Goal: Task Accomplishment & Management: Use online tool/utility

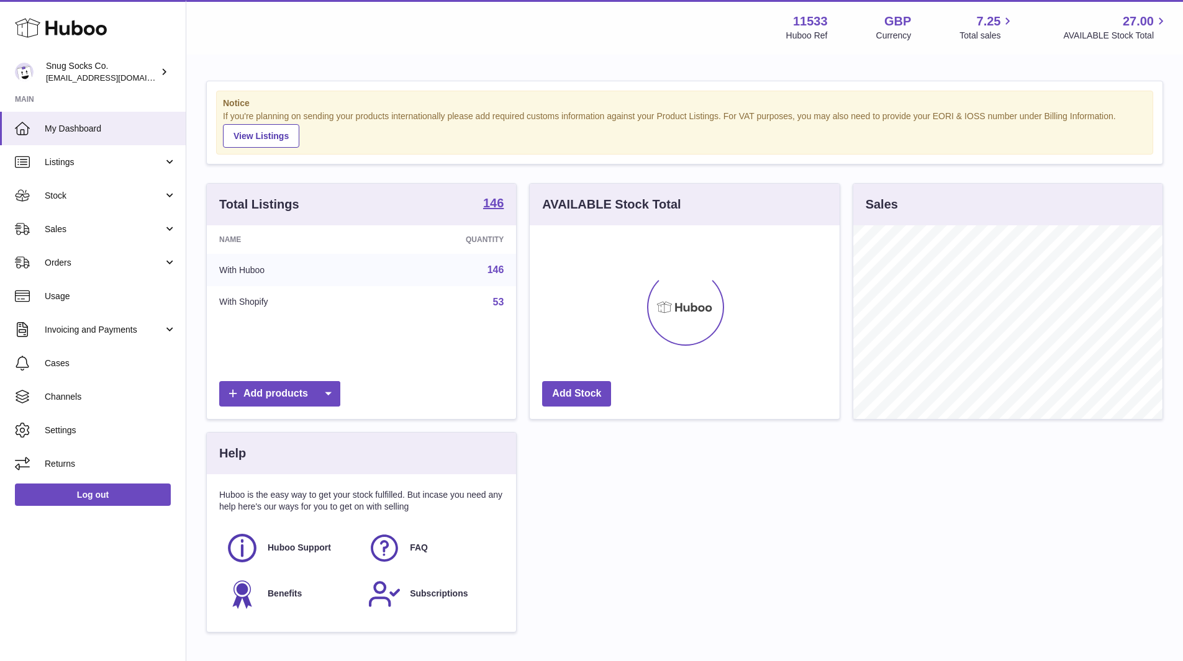
scroll to position [194, 310]
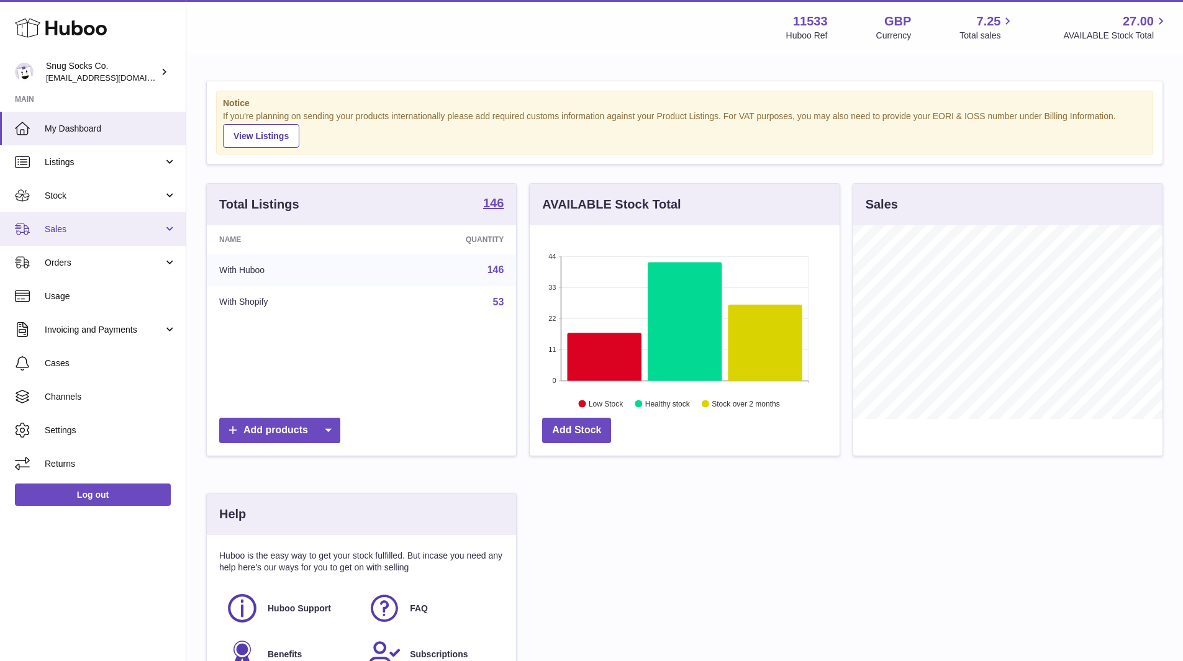
click at [140, 234] on span "Sales" at bounding box center [104, 229] width 119 height 12
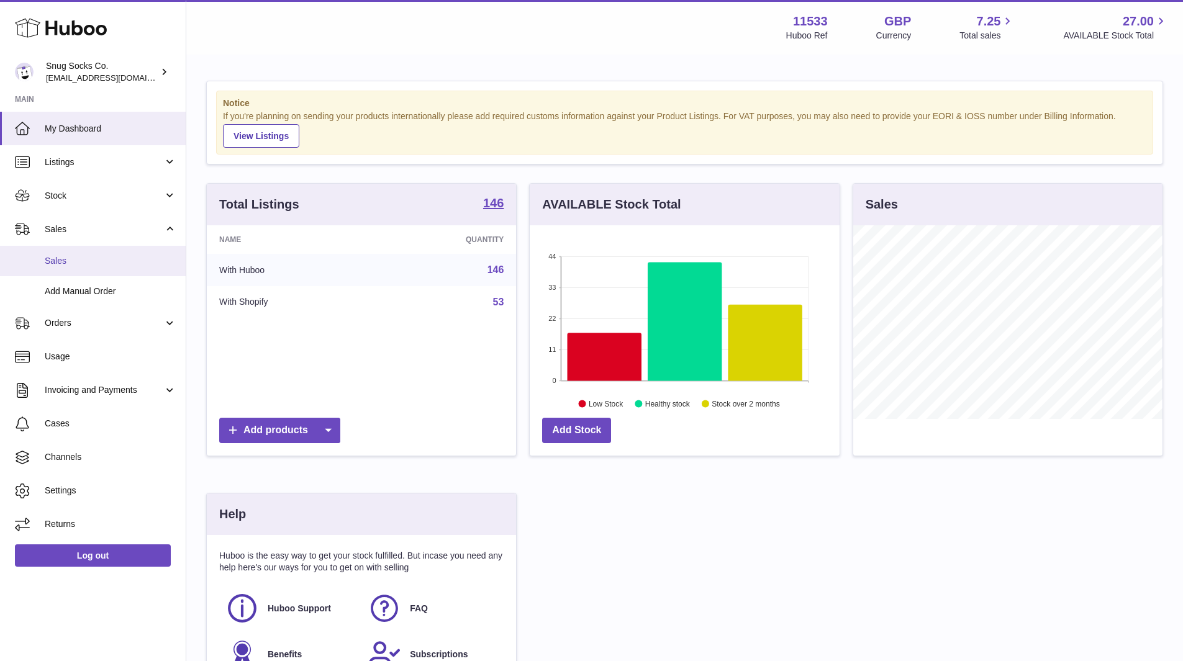
click at [127, 255] on span "Sales" at bounding box center [111, 261] width 132 height 12
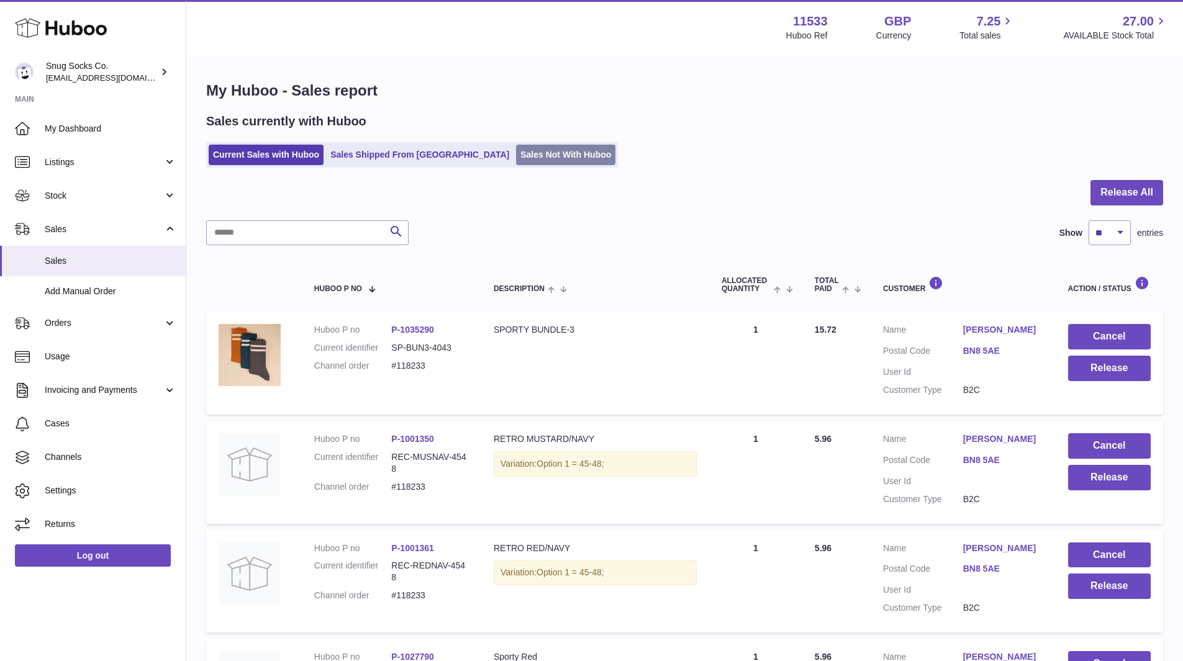
click at [516, 150] on link "Sales Not With Huboo" at bounding box center [565, 155] width 99 height 20
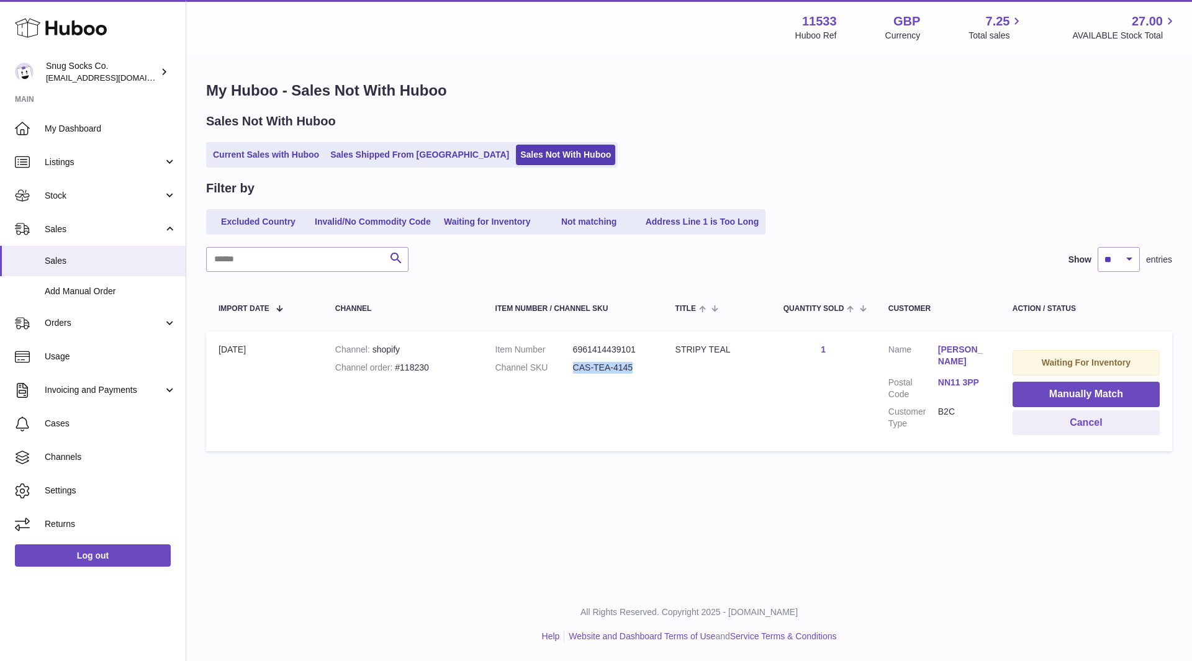
drag, startPoint x: 634, startPoint y: 374, endPoint x: 571, endPoint y: 377, distance: 63.4
click at [571, 377] on dl "Item Number 6961414439101 Channel SKU CAS-TEA-4145" at bounding box center [572, 362] width 155 height 36
copy dl "CAS-TEA-4145"
click at [1089, 395] on button "Manually Match" at bounding box center [1085, 394] width 147 height 25
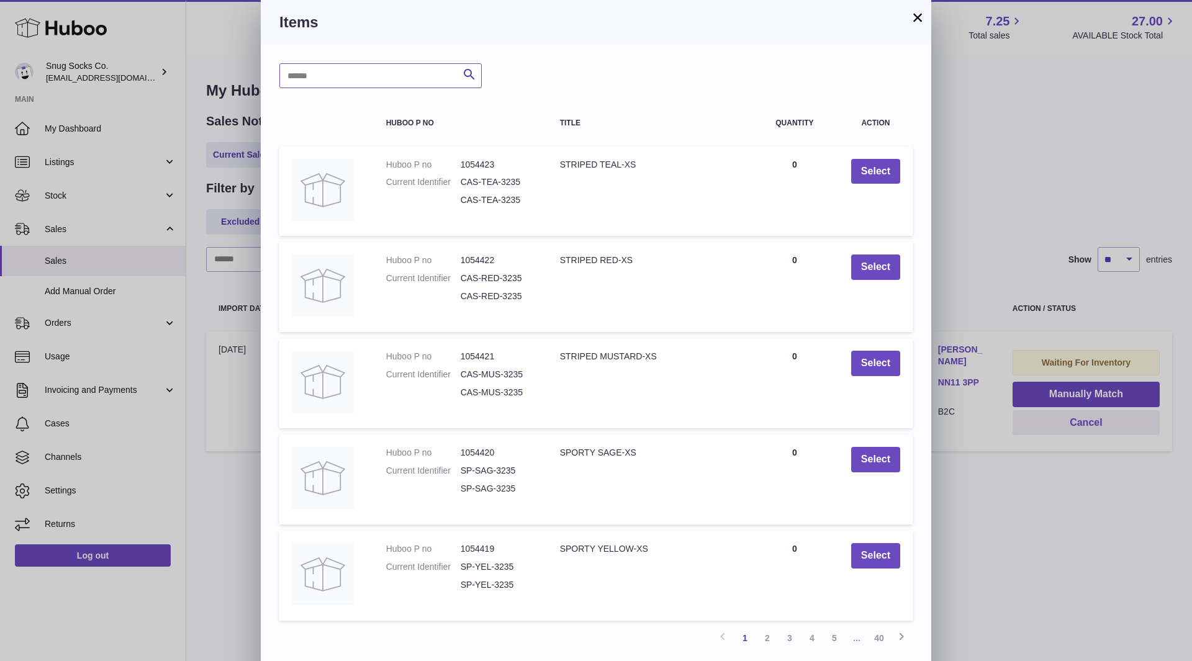
drag, startPoint x: 385, startPoint y: 86, endPoint x: 389, endPoint y: 78, distance: 8.9
click at [386, 84] on input "text" at bounding box center [380, 75] width 202 height 25
paste input "**********"
type input "**********"
click at [469, 77] on icon "submit" at bounding box center [469, 75] width 15 height 16
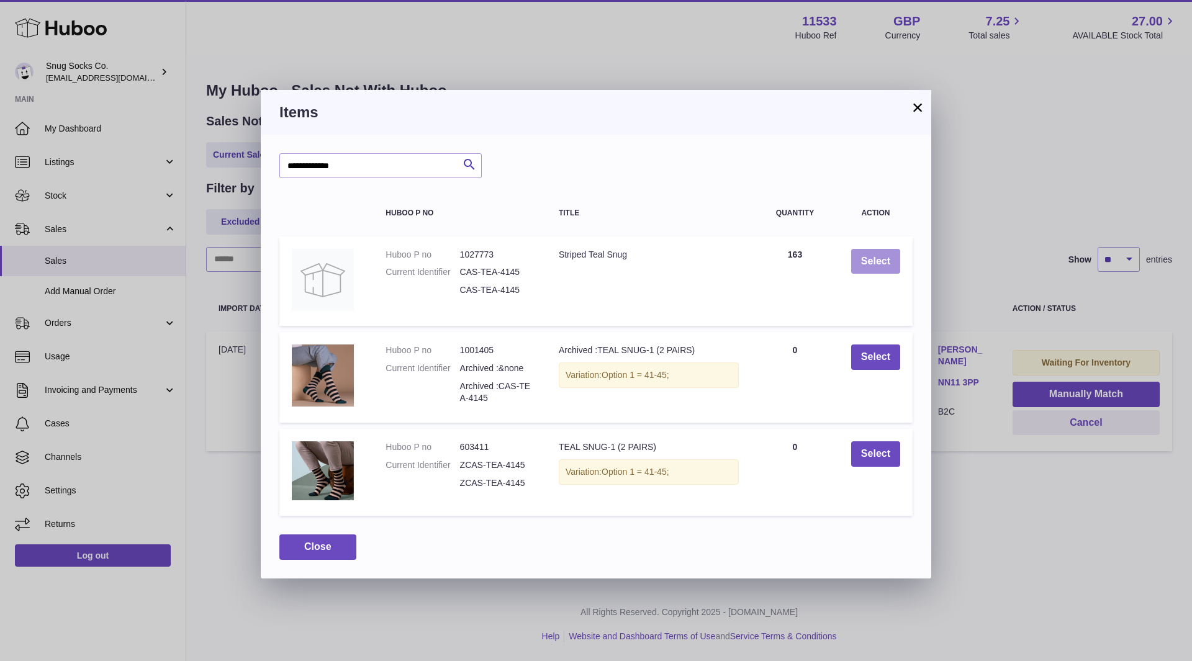
click at [875, 260] on button "Select" at bounding box center [875, 261] width 49 height 25
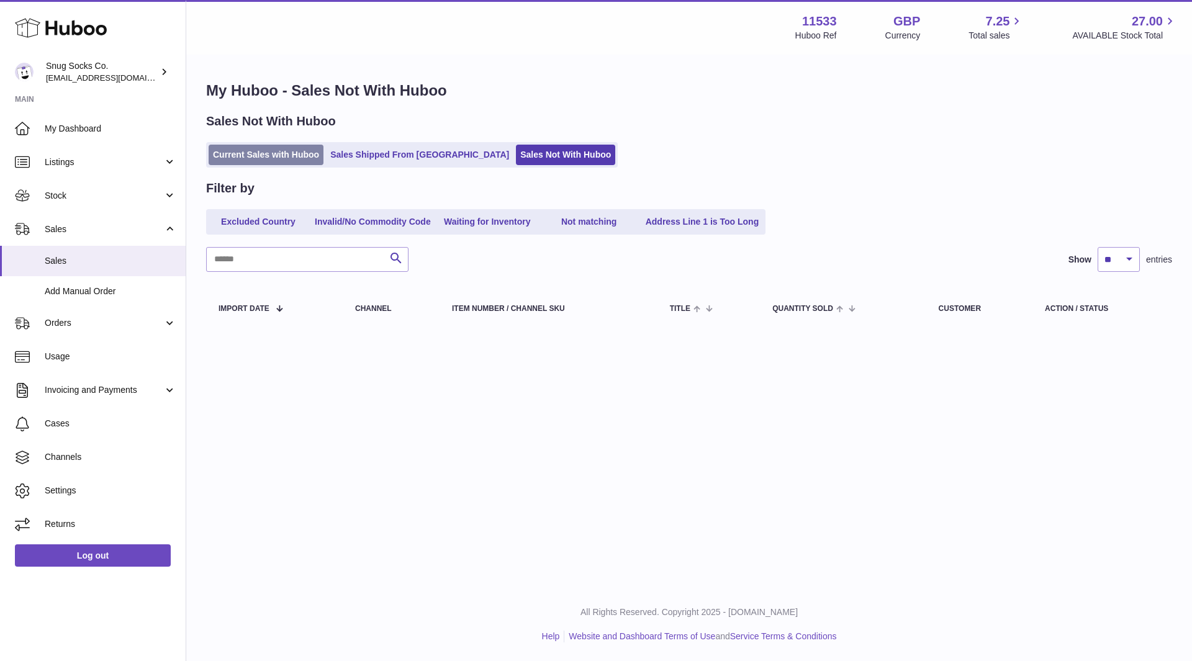
click at [290, 150] on link "Current Sales with Huboo" at bounding box center [266, 155] width 115 height 20
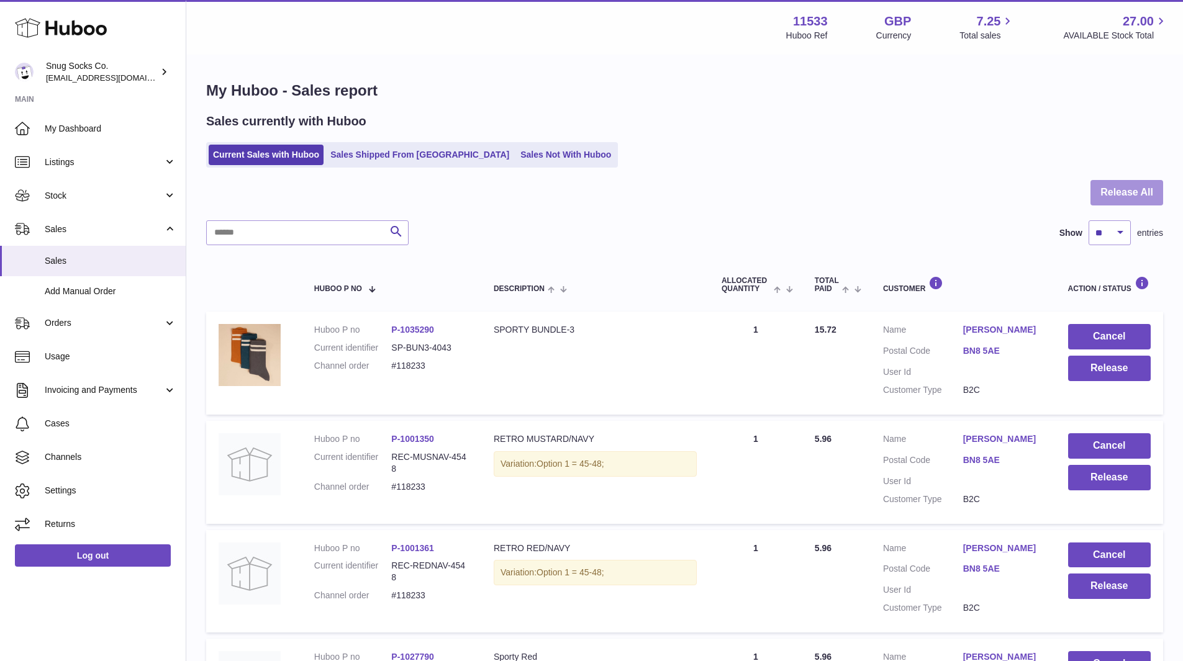
click at [1109, 189] on button "Release All" at bounding box center [1126, 192] width 73 height 25
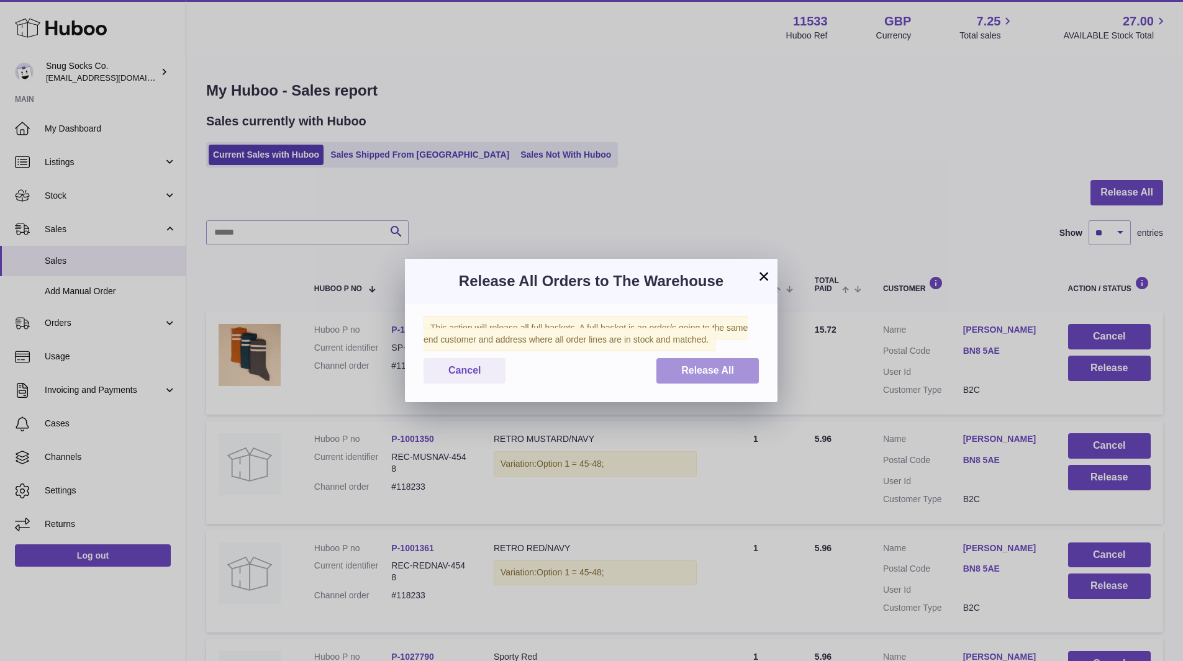
click at [693, 372] on span "Release All" at bounding box center [707, 370] width 53 height 11
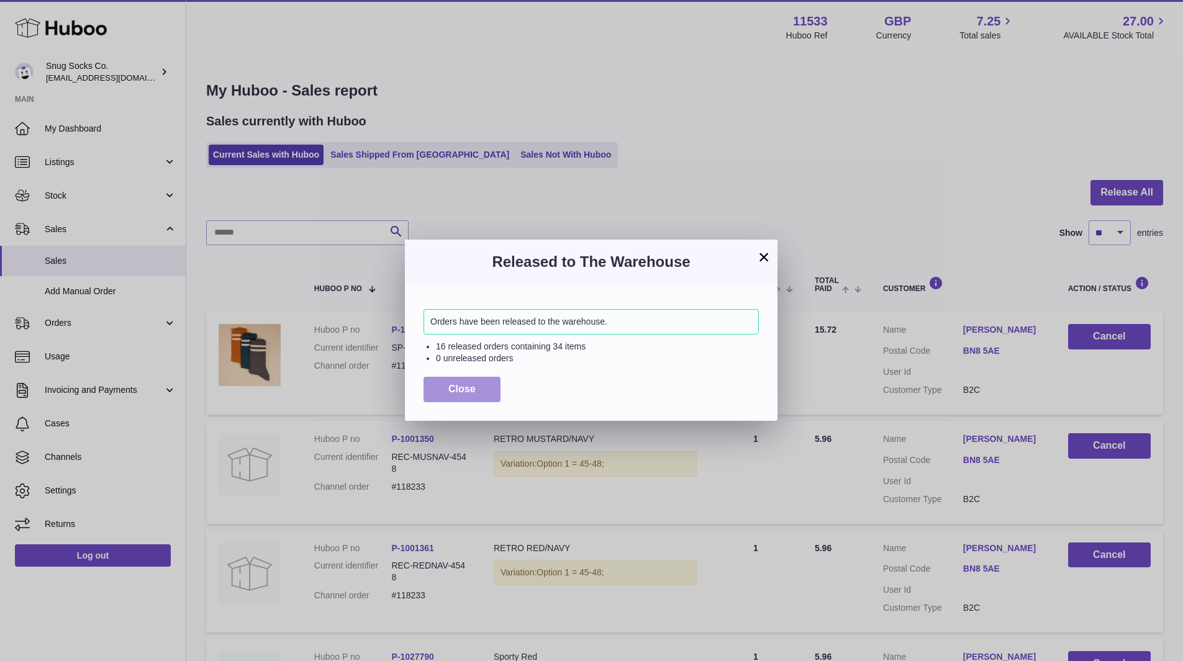
drag, startPoint x: 476, startPoint y: 392, endPoint x: 487, endPoint y: 386, distance: 12.2
click at [477, 391] on button "Close" at bounding box center [461, 389] width 77 height 25
